Goal: Information Seeking & Learning: Learn about a topic

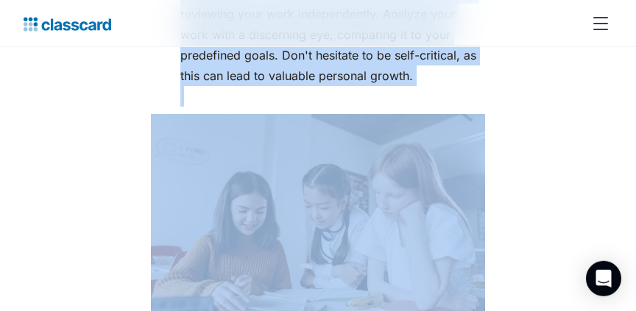
scroll to position [3041, 0]
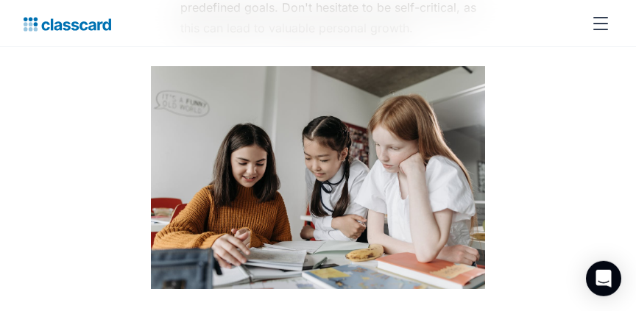
drag, startPoint x: 149, startPoint y: 106, endPoint x: 349, endPoint y: 31, distance: 213.9
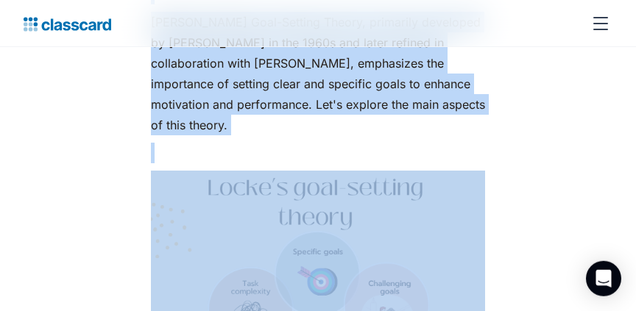
scroll to position [499, 0]
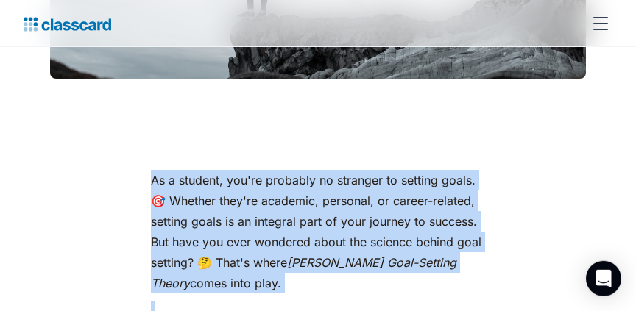
copy body "[PERSON_NAME] Goal-Setting Theory for Students [MEDICAL_DATA][PERSON_NAME] [DAT…"
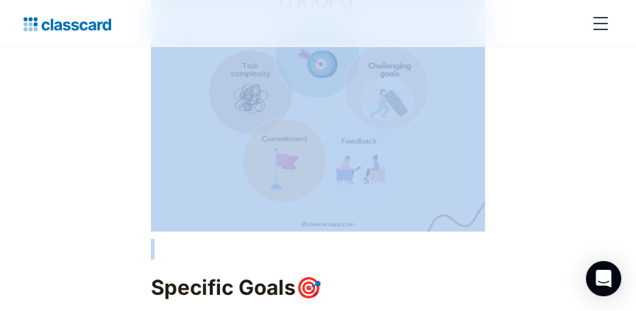
scroll to position [1113, 0]
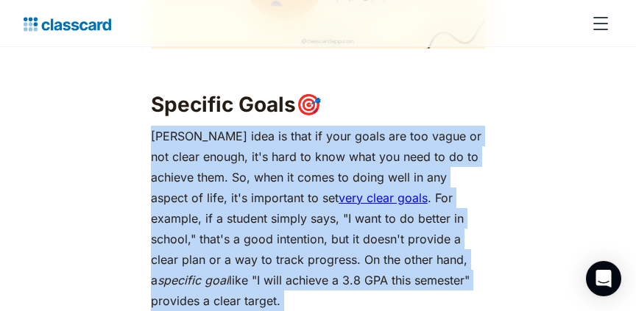
scroll to position [1234, 0]
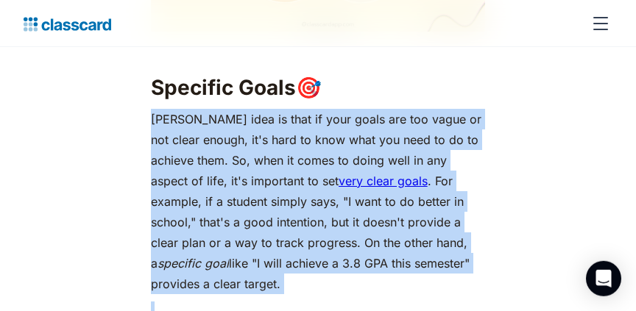
drag, startPoint x: 144, startPoint y: 222, endPoint x: 246, endPoint y: 261, distance: 109.1
copy p "[PERSON_NAME] idea is that if your goals are too vague or not clear enough, it'…"
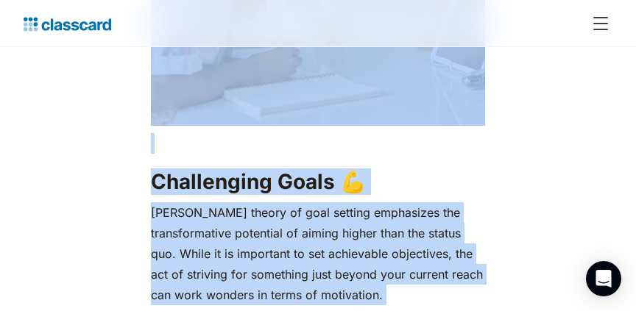
scroll to position [1870, 0]
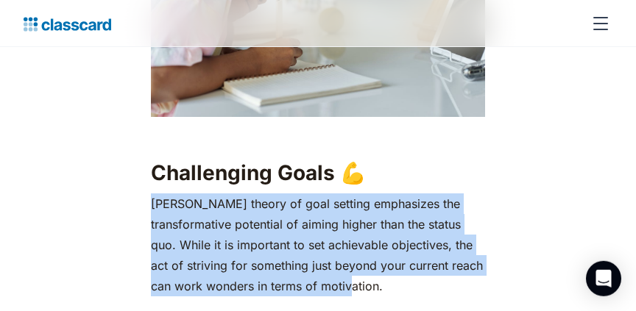
drag, startPoint x: 147, startPoint y: 183, endPoint x: 432, endPoint y: 265, distance: 296.7
copy p "[PERSON_NAME] theory of goal setting emphasizes the transformative potential of…"
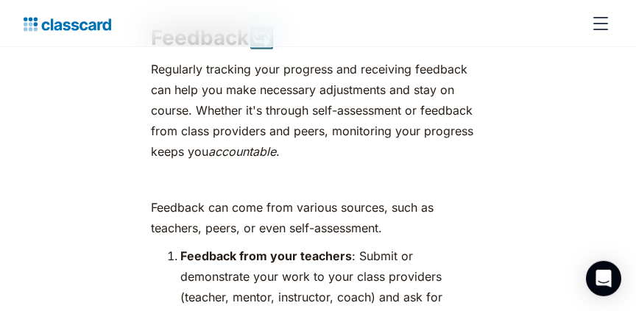
scroll to position [2345, 0]
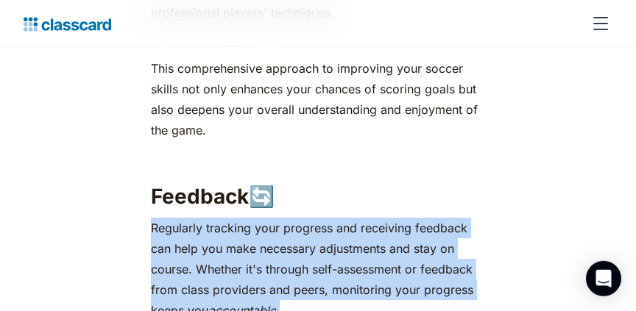
drag, startPoint x: 149, startPoint y: 183, endPoint x: 328, endPoint y: 270, distance: 199.2
copy p "Regularly tracking your progress and receiving feedback can help you make neces…"
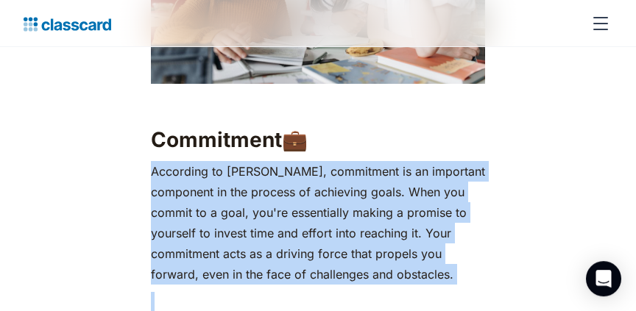
scroll to position [3294, 0]
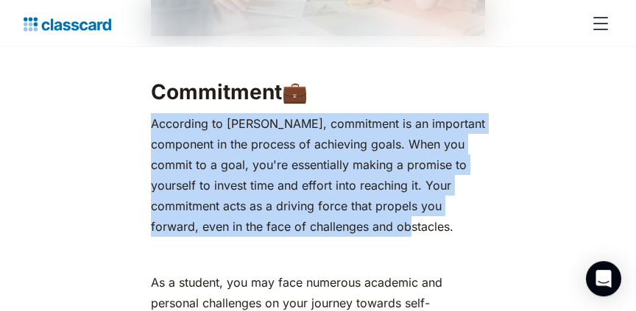
drag, startPoint x: 149, startPoint y: 216, endPoint x: 469, endPoint y: 163, distance: 323.8
copy p "According to [PERSON_NAME], commitment is an important component in the process…"
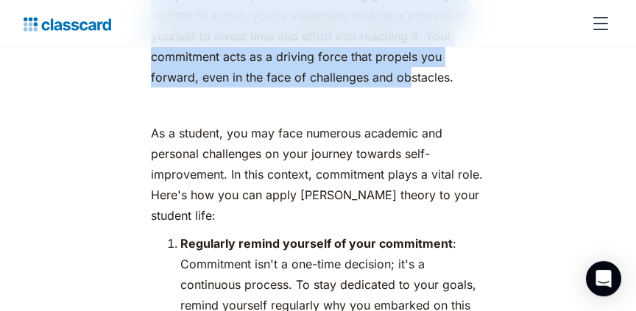
scroll to position [3453, 0]
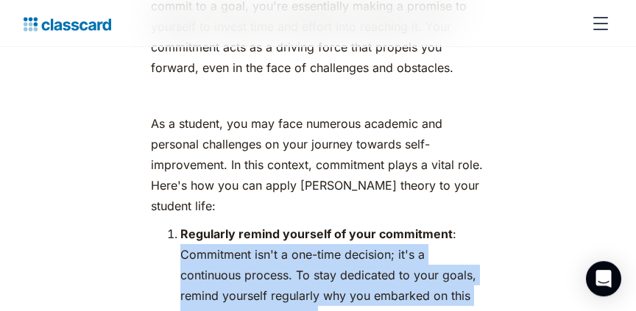
drag, startPoint x: 177, startPoint y: 197, endPoint x: 318, endPoint y: 254, distance: 152.3
copy li "Commitment isn't a one-time decision; it's a continuous process. To stay dedica…"
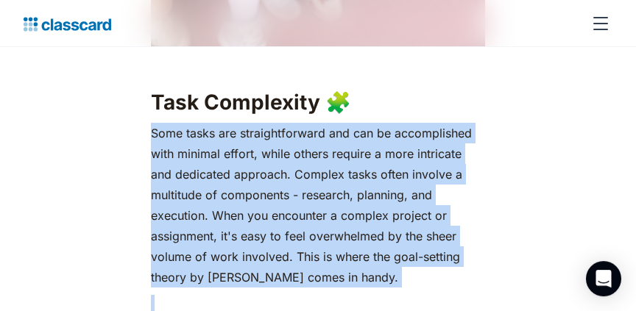
scroll to position [4308, 0]
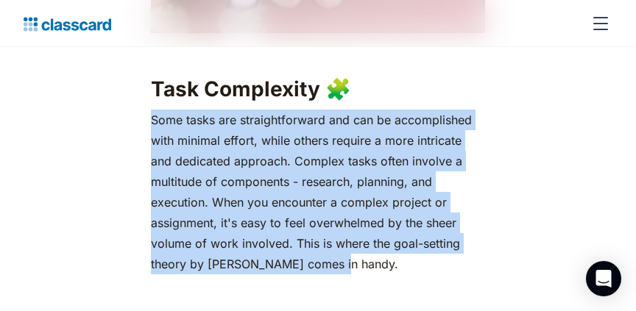
drag, startPoint x: 152, startPoint y: 203, endPoint x: 390, endPoint y: 214, distance: 238.1
click at [390, 214] on p "Some tasks are straightforward and can be accomplished with minimal effort, whi…" at bounding box center [318, 192] width 335 height 165
copy p "Some tasks are straightforward and can be accomplished with minimal effort, whi…"
